Goal: Task Accomplishment & Management: Complete application form

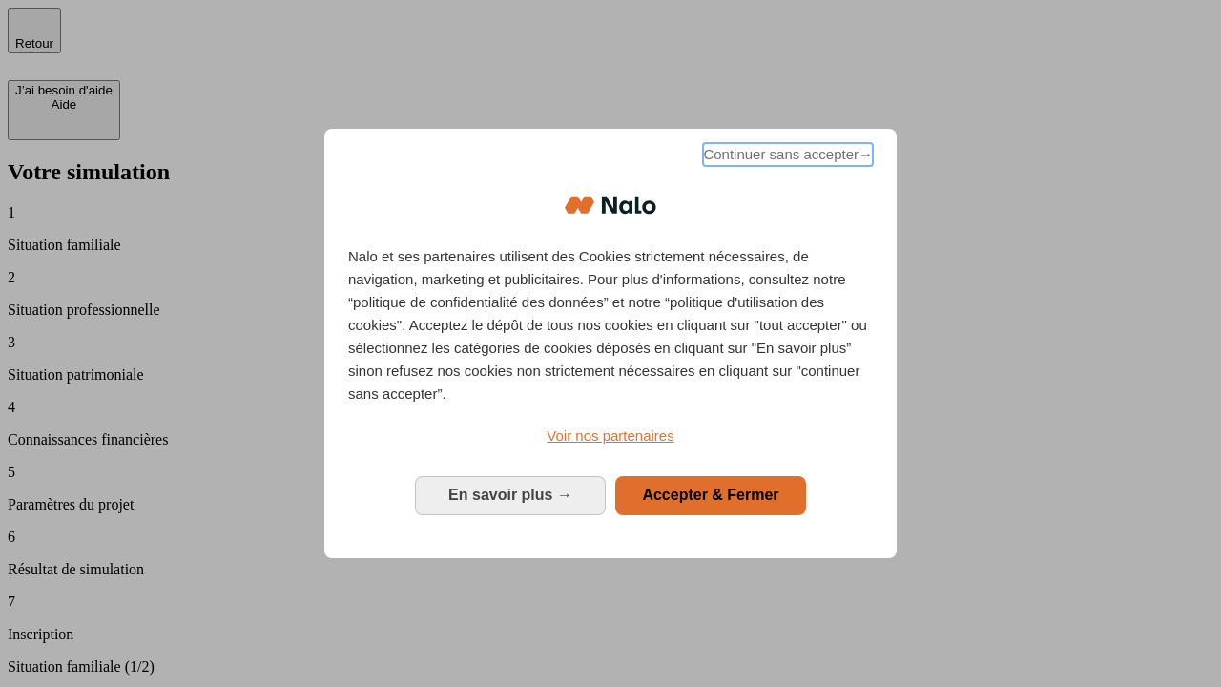
click at [786, 157] on span "Continuer sans accepter →" at bounding box center [788, 154] width 170 height 23
